Goal: Information Seeking & Learning: Learn about a topic

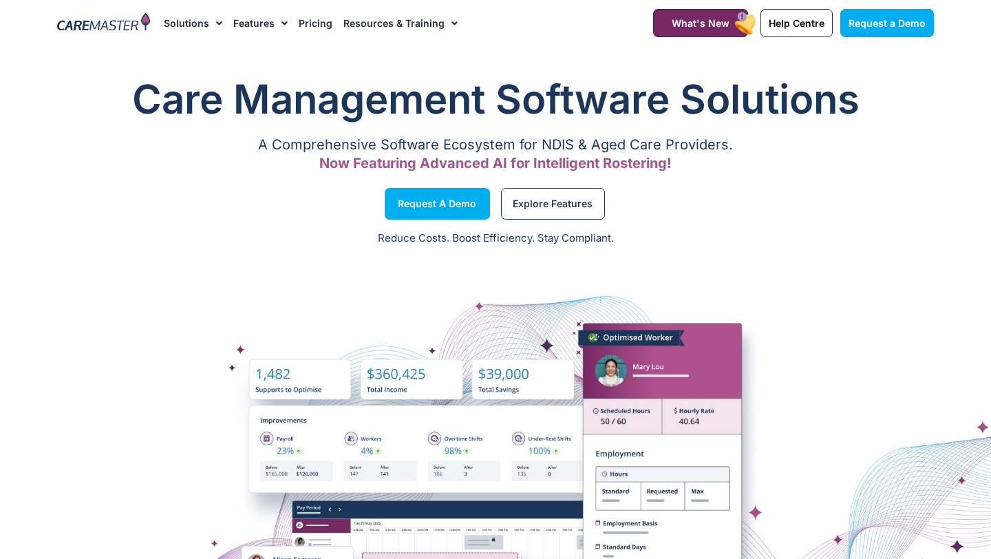
click at [314, 23] on link "Pricing" at bounding box center [316, 23] width 34 height 46
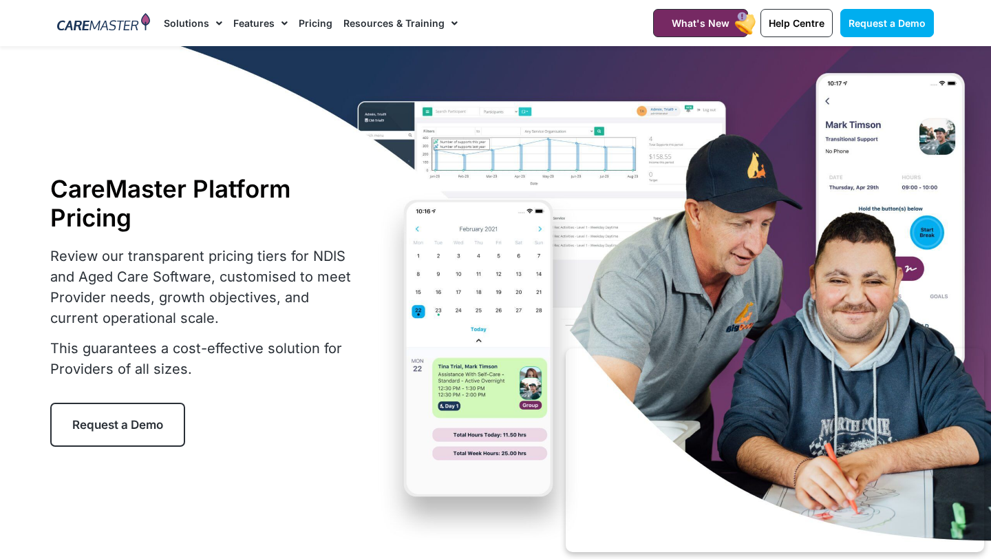
click at [252, 25] on link "Features" at bounding box center [260, 23] width 54 height 46
click at [195, 23] on link "Solutions" at bounding box center [193, 23] width 58 height 46
drag, startPoint x: 124, startPoint y: 321, endPoint x: 124, endPoint y: 292, distance: 29.6
click at [124, 316] on p "Review our transparent pricing tiers for NDIS and Aged Care Software, customise…" at bounding box center [205, 287] width 310 height 83
click at [313, 25] on link "Pricing" at bounding box center [316, 23] width 34 height 46
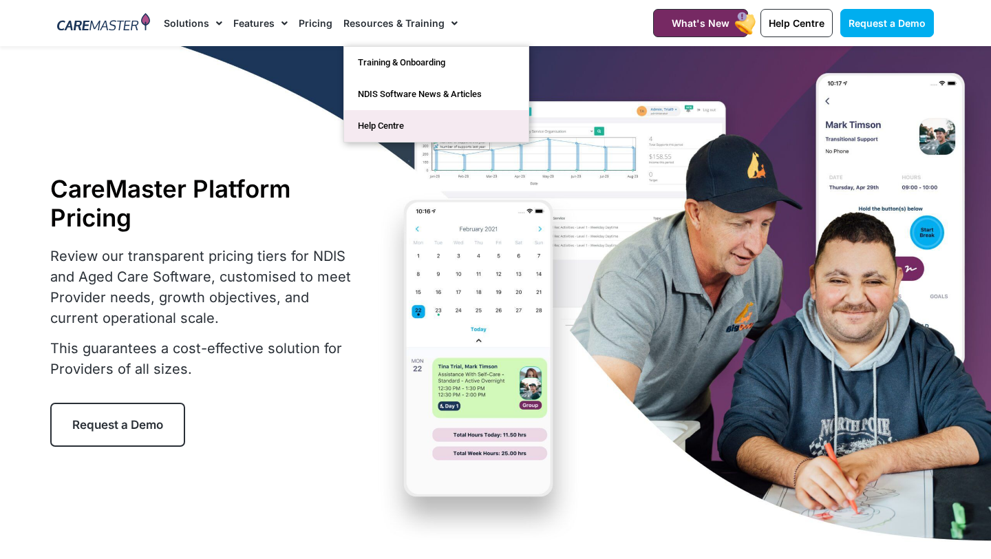
click at [380, 119] on link "Help Centre" at bounding box center [436, 126] width 184 height 32
